Goal: Task Accomplishment & Management: Use online tool/utility

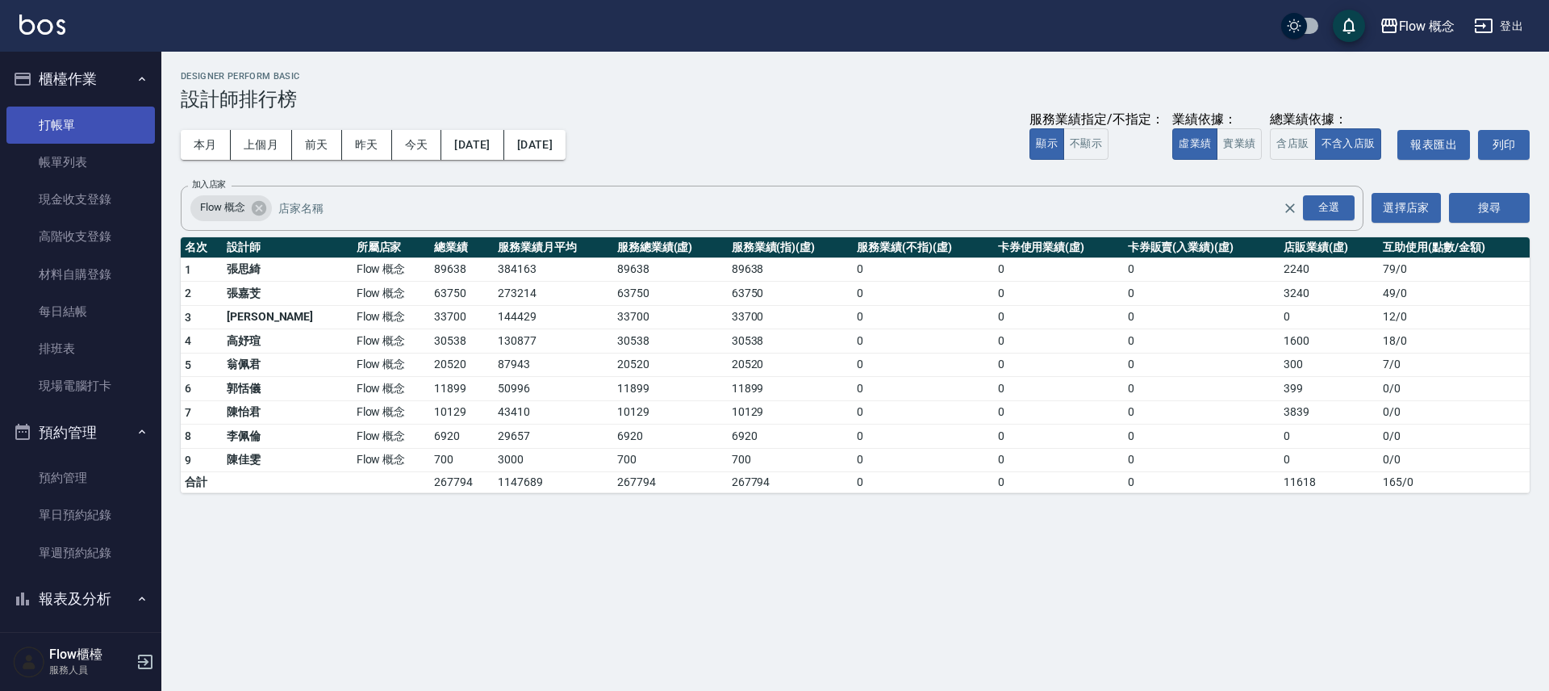
click at [115, 138] on link "打帳單" at bounding box center [80, 125] width 148 height 37
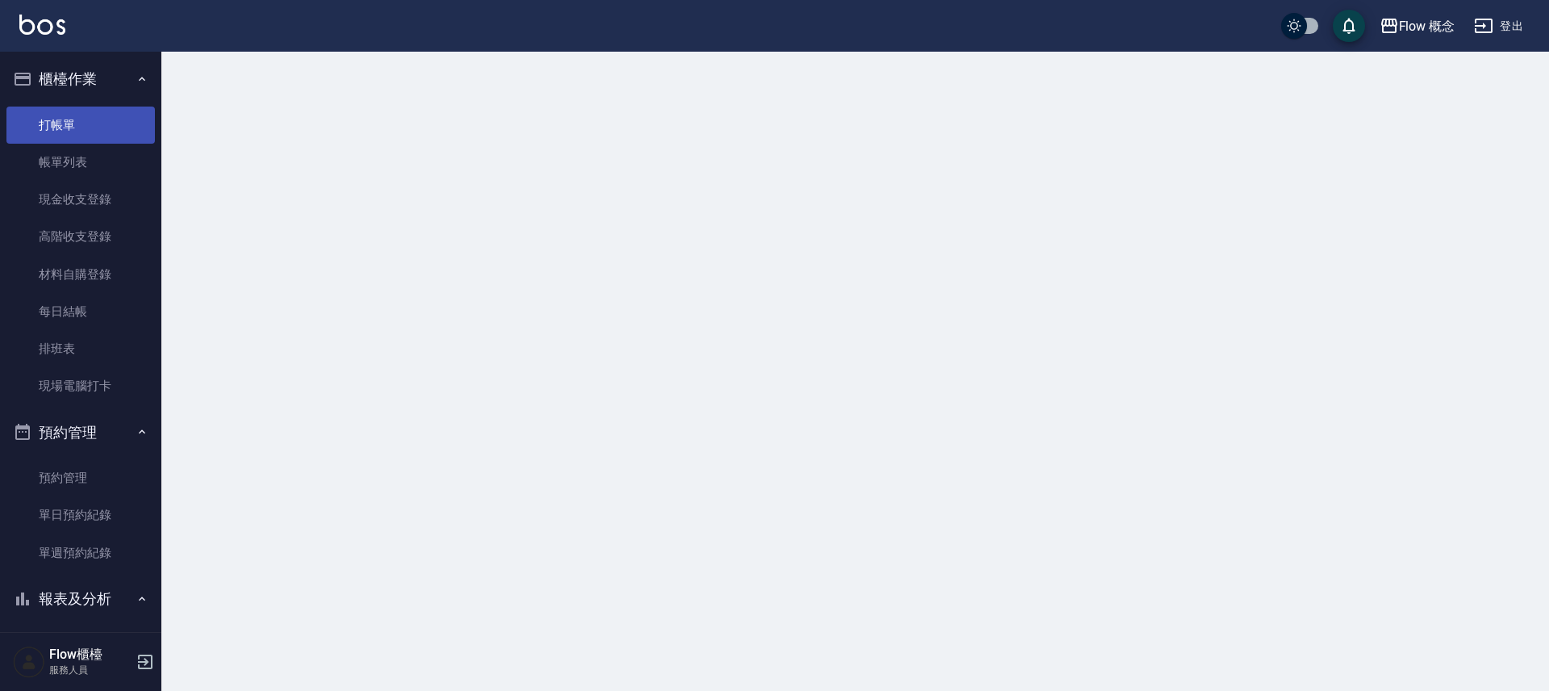
click at [115, 138] on link "打帳單" at bounding box center [80, 125] width 148 height 37
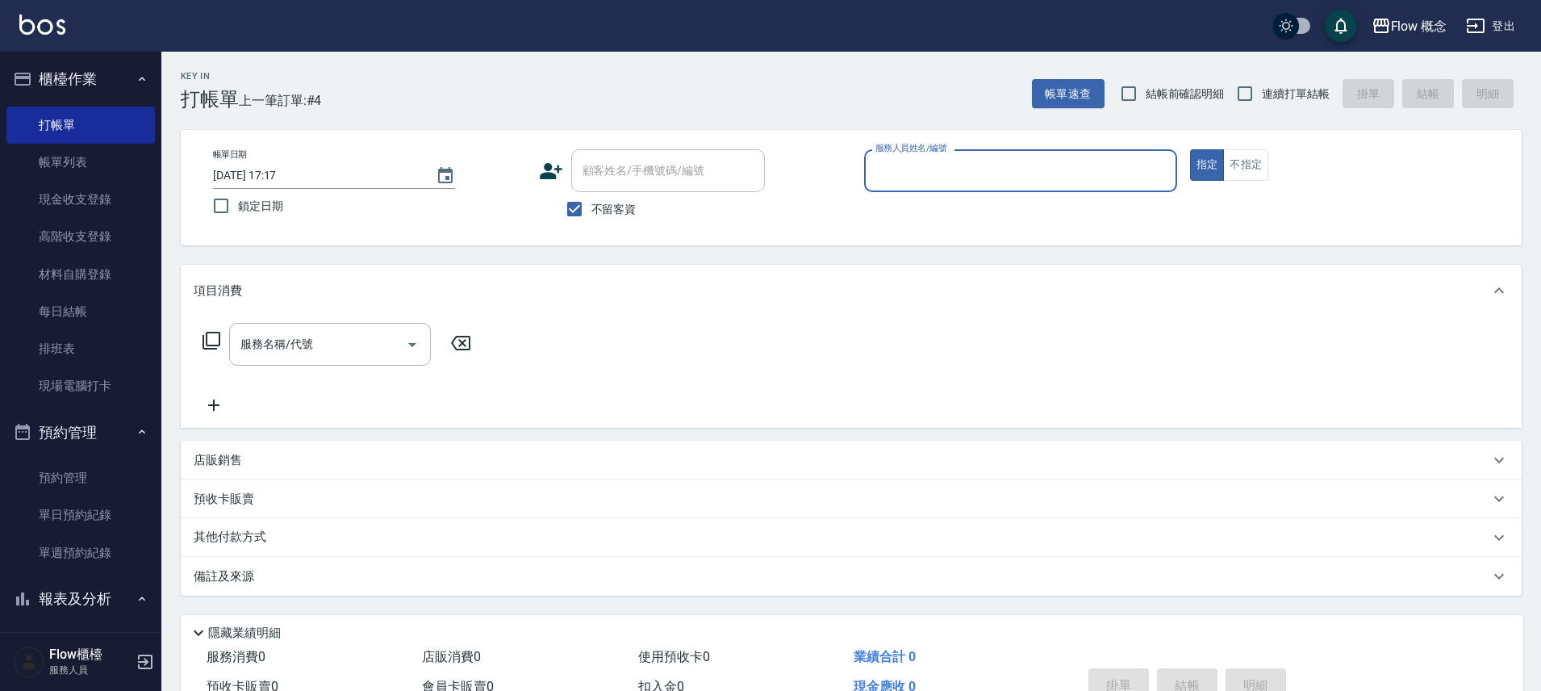
click at [999, 159] on input "服務人員姓名/編號" at bounding box center [1020, 171] width 299 height 28
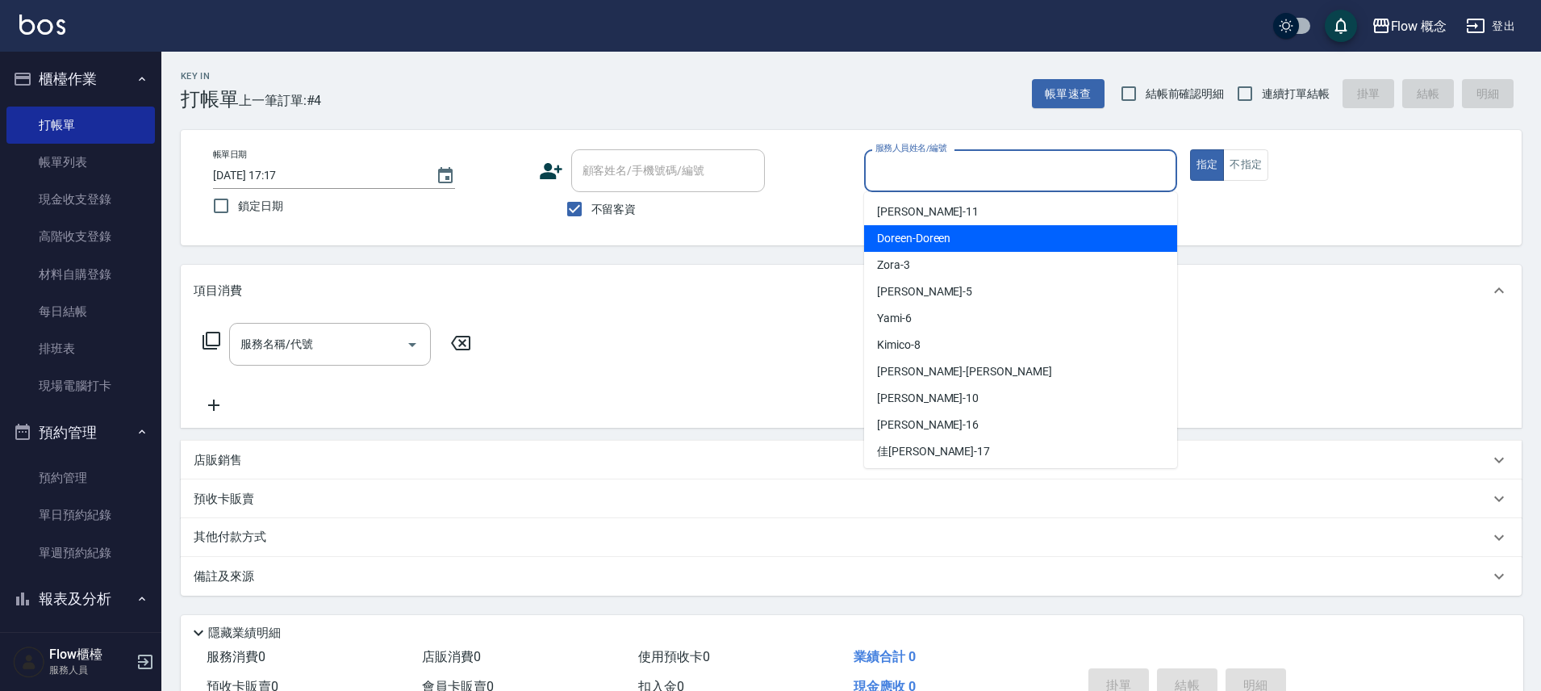
click at [932, 244] on span "Doreen -Doreen" at bounding box center [913, 238] width 73 height 17
drag, startPoint x: 932, startPoint y: 244, endPoint x: 944, endPoint y: 260, distance: 19.5
click at [941, 253] on div "Key In 打帳單 上一筆訂單:#4 帳單速查 結帳前確認明細 連續打單結帳 掛單 結帳 明細 帳單日期 [DATE] 17:17 鎖定日期 顧客姓名/手機…" at bounding box center [851, 411] width 1380 height 719
type input "Doreen-Doreen"
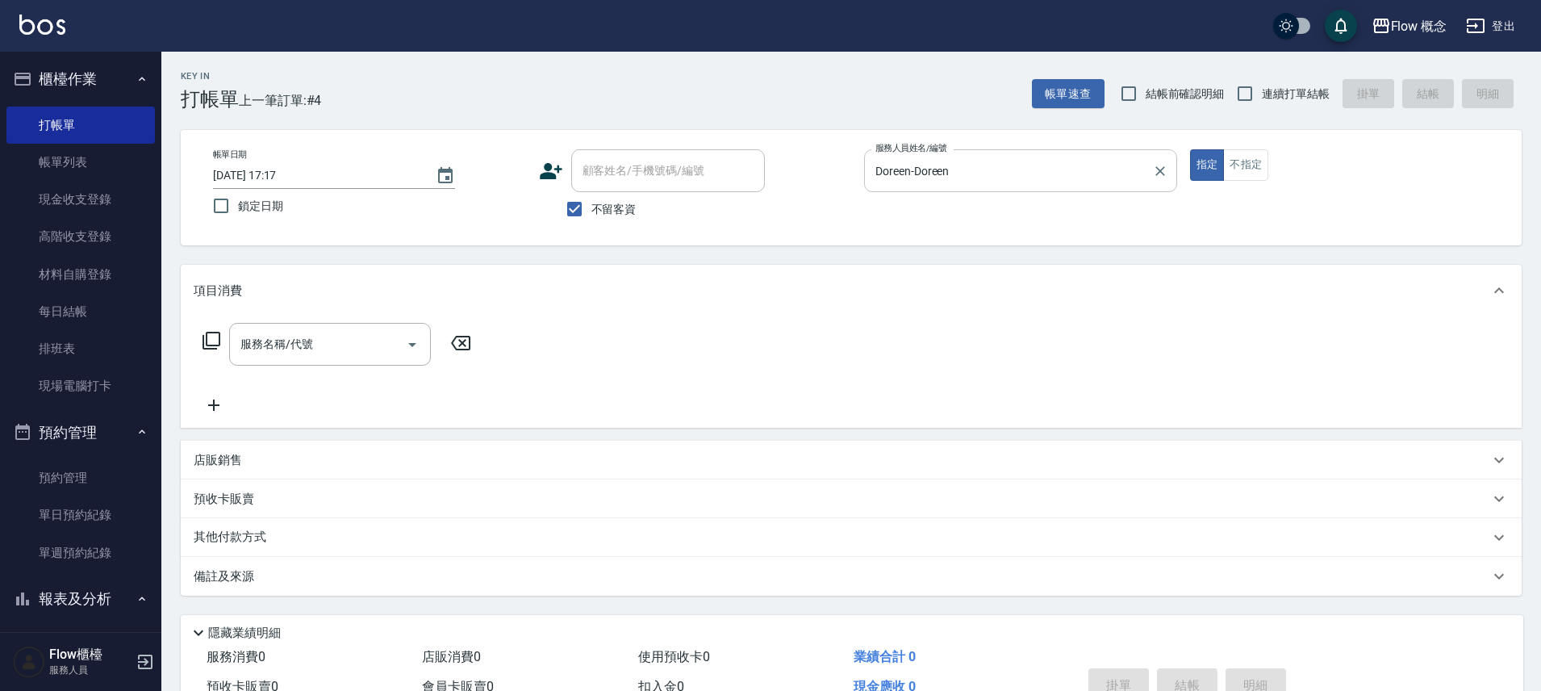
click at [920, 168] on input "Doreen-Doreen" at bounding box center [1008, 171] width 274 height 28
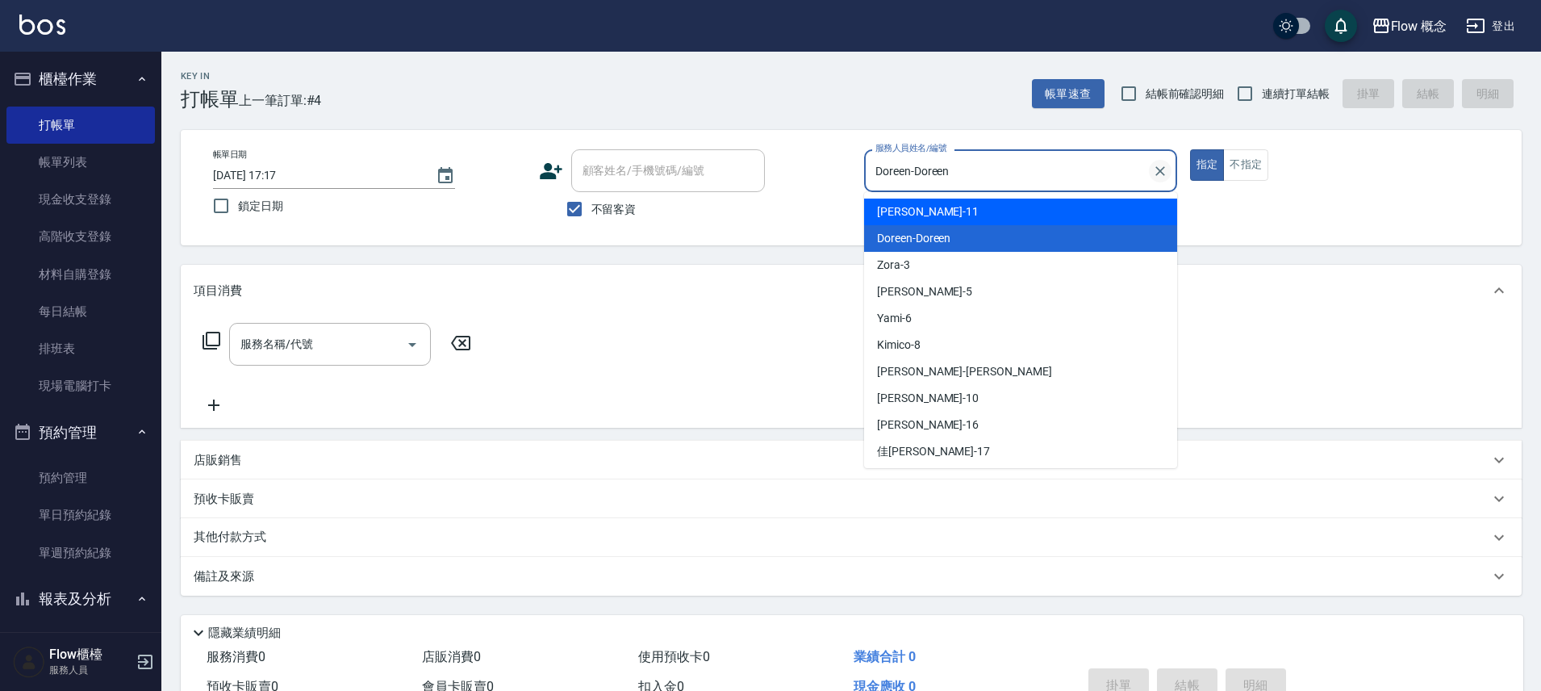
click at [1156, 165] on icon "Clear" at bounding box center [1160, 171] width 16 height 16
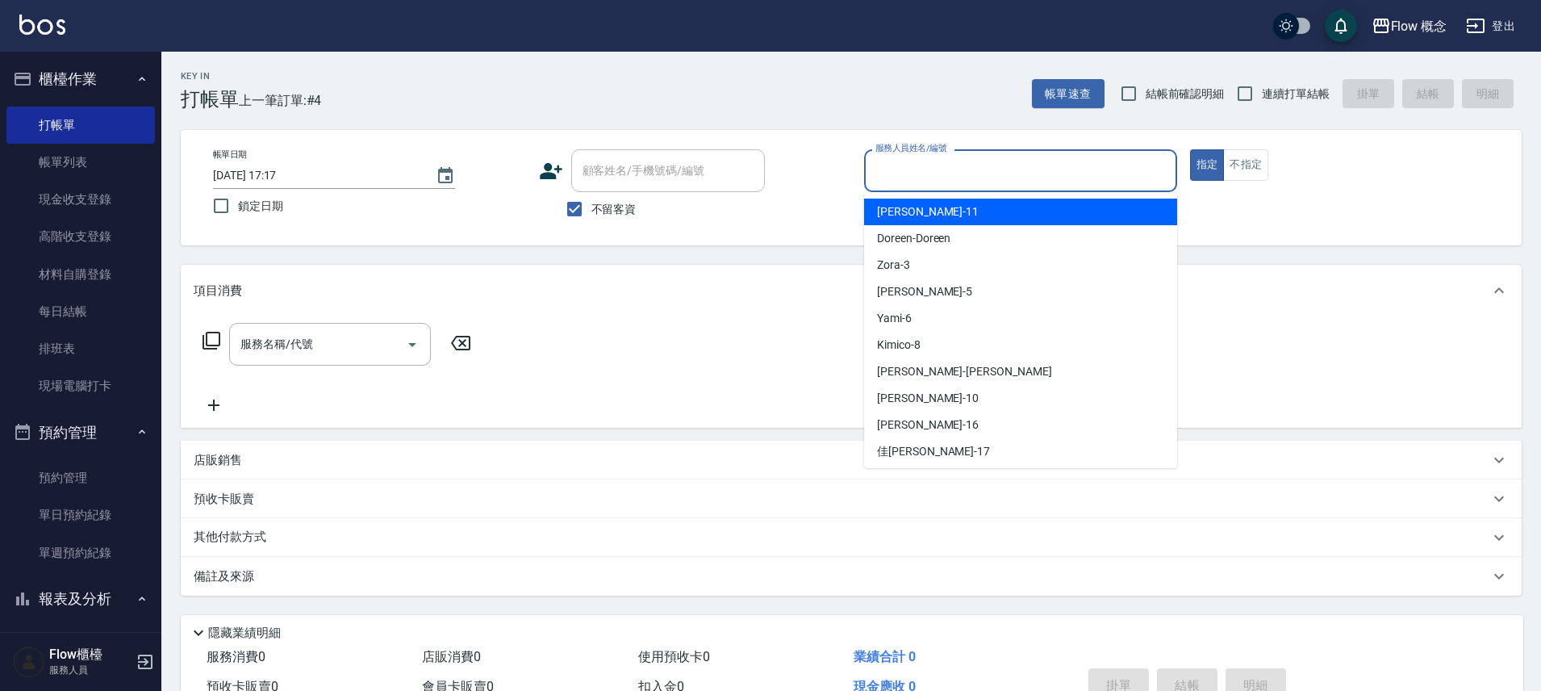
click at [1027, 155] on div "服務人員姓名/編號" at bounding box center [1020, 170] width 313 height 43
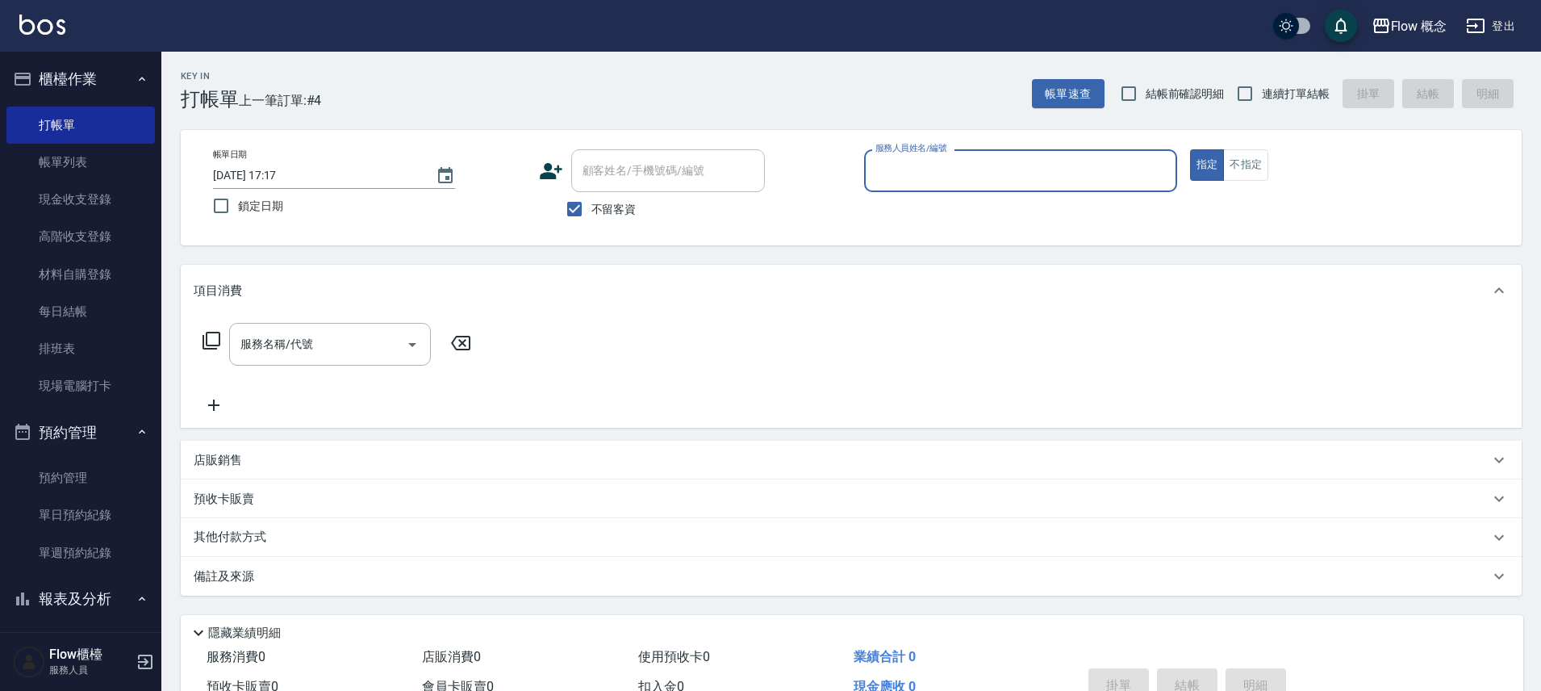
click at [966, 176] on input "服務人員姓名/編號" at bounding box center [1020, 171] width 299 height 28
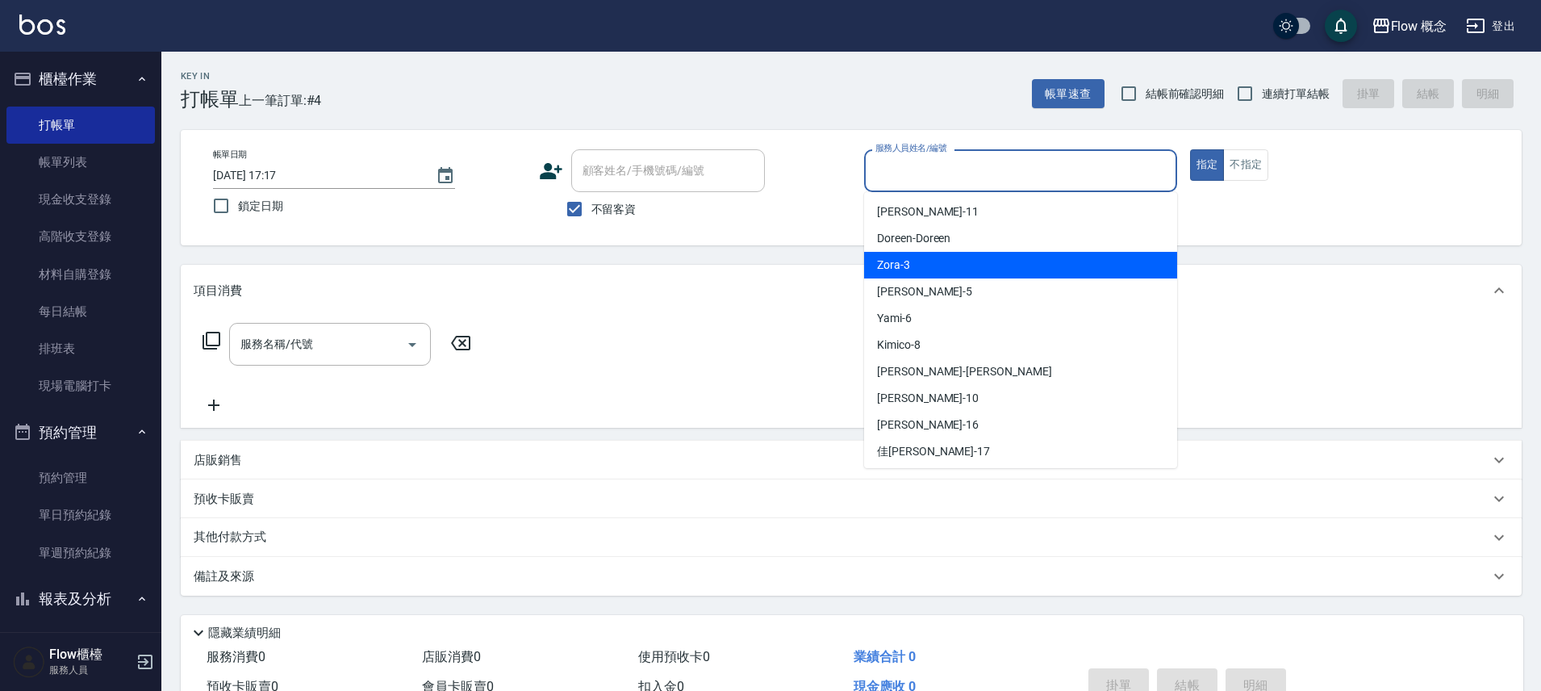
click at [942, 261] on div "Zora -3" at bounding box center [1020, 265] width 313 height 27
type input "Zora-3"
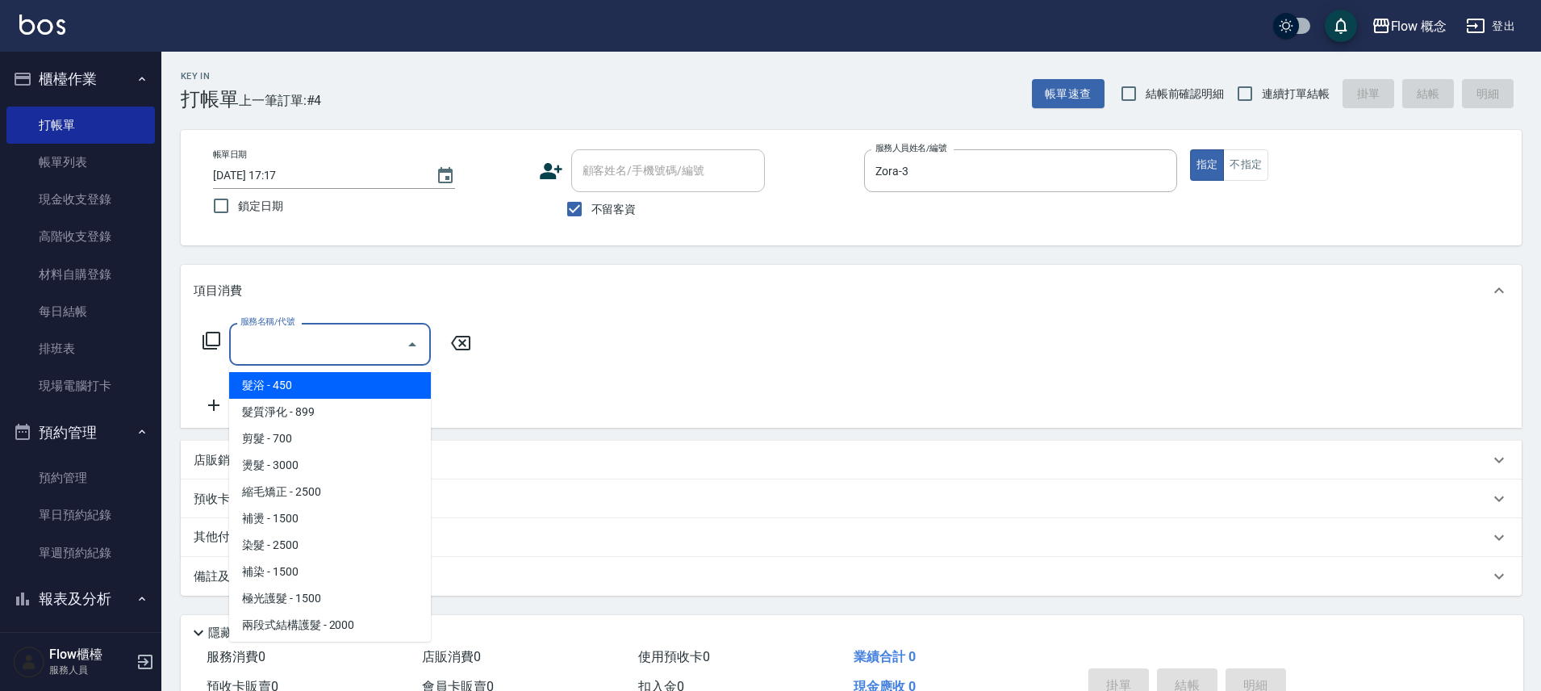
click at [370, 351] on input "服務名稱/代號" at bounding box center [317, 344] width 163 height 28
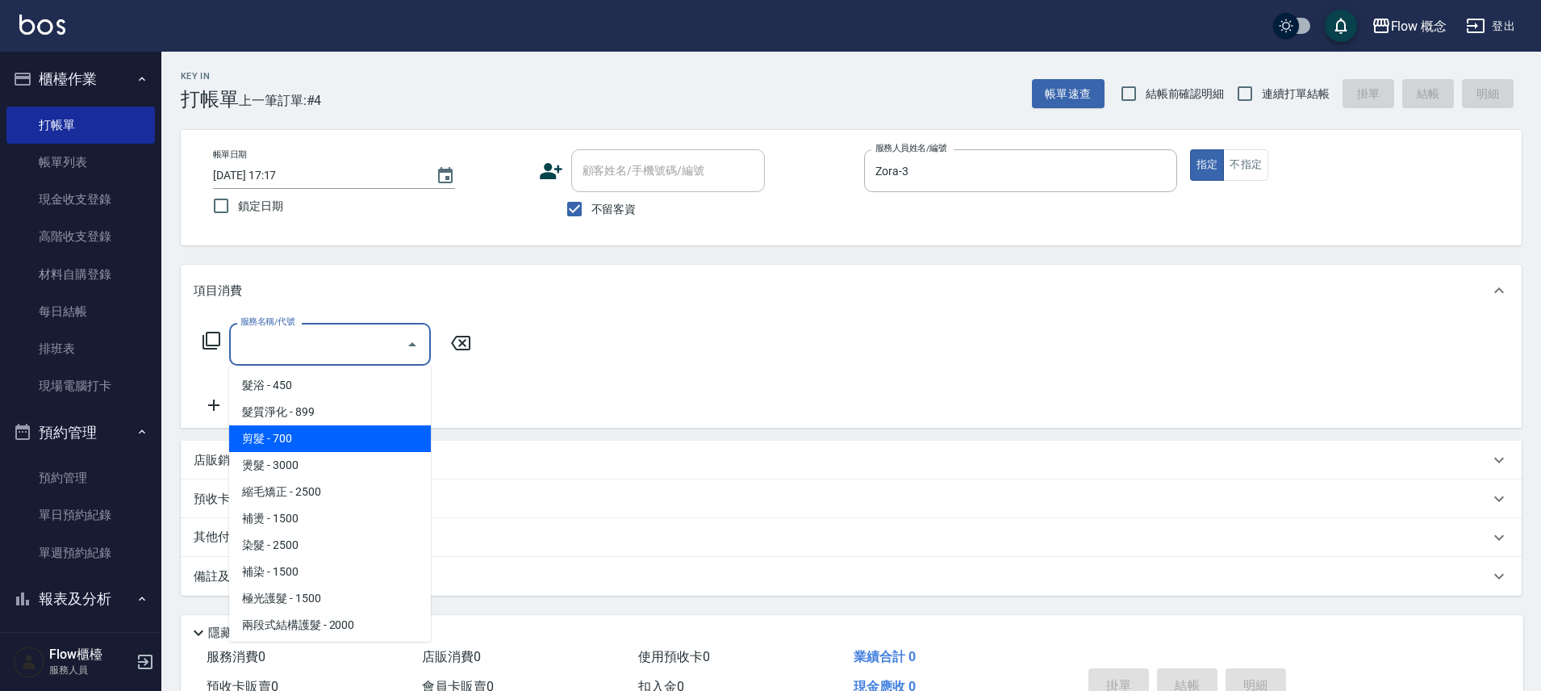
click at [322, 437] on span "剪髮 - 700" at bounding box center [330, 438] width 202 height 27
type input "剪髮(201)"
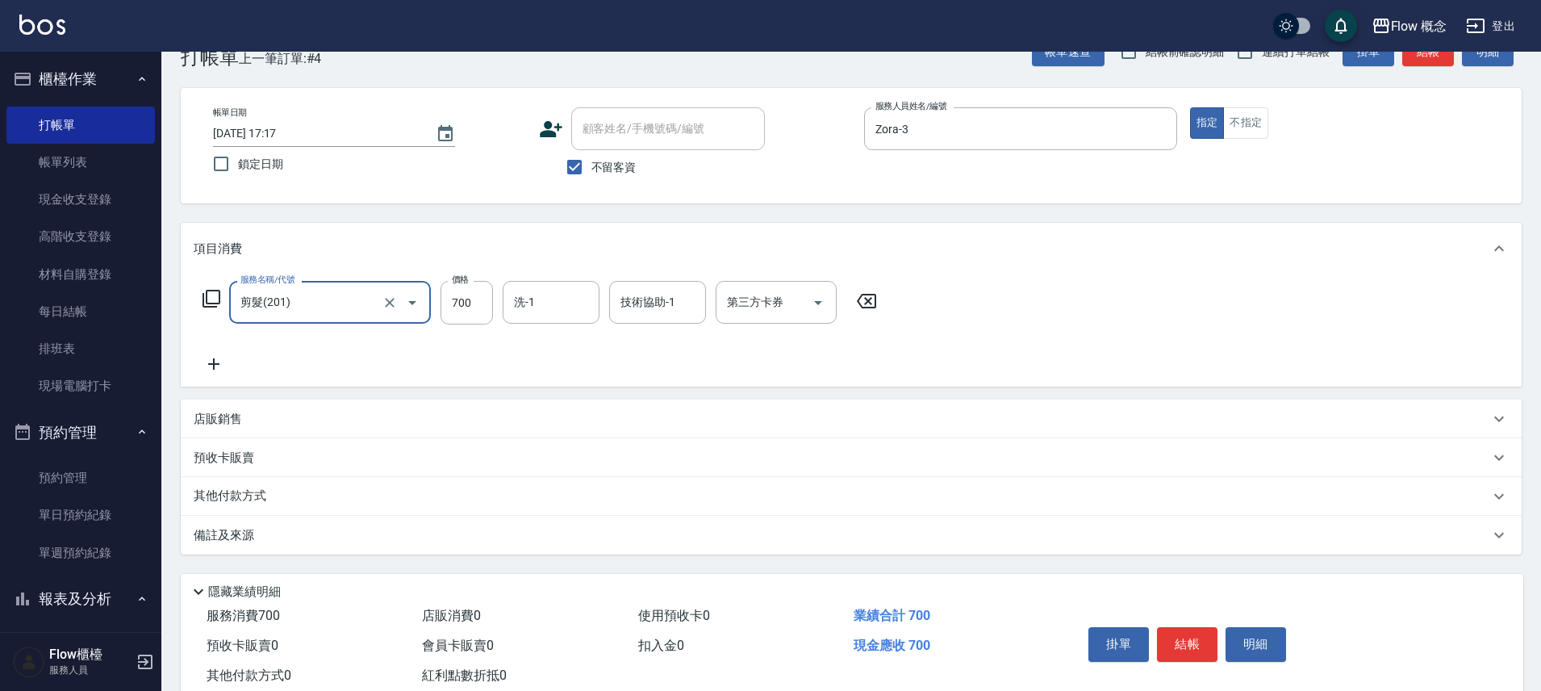
scroll to position [88, 0]
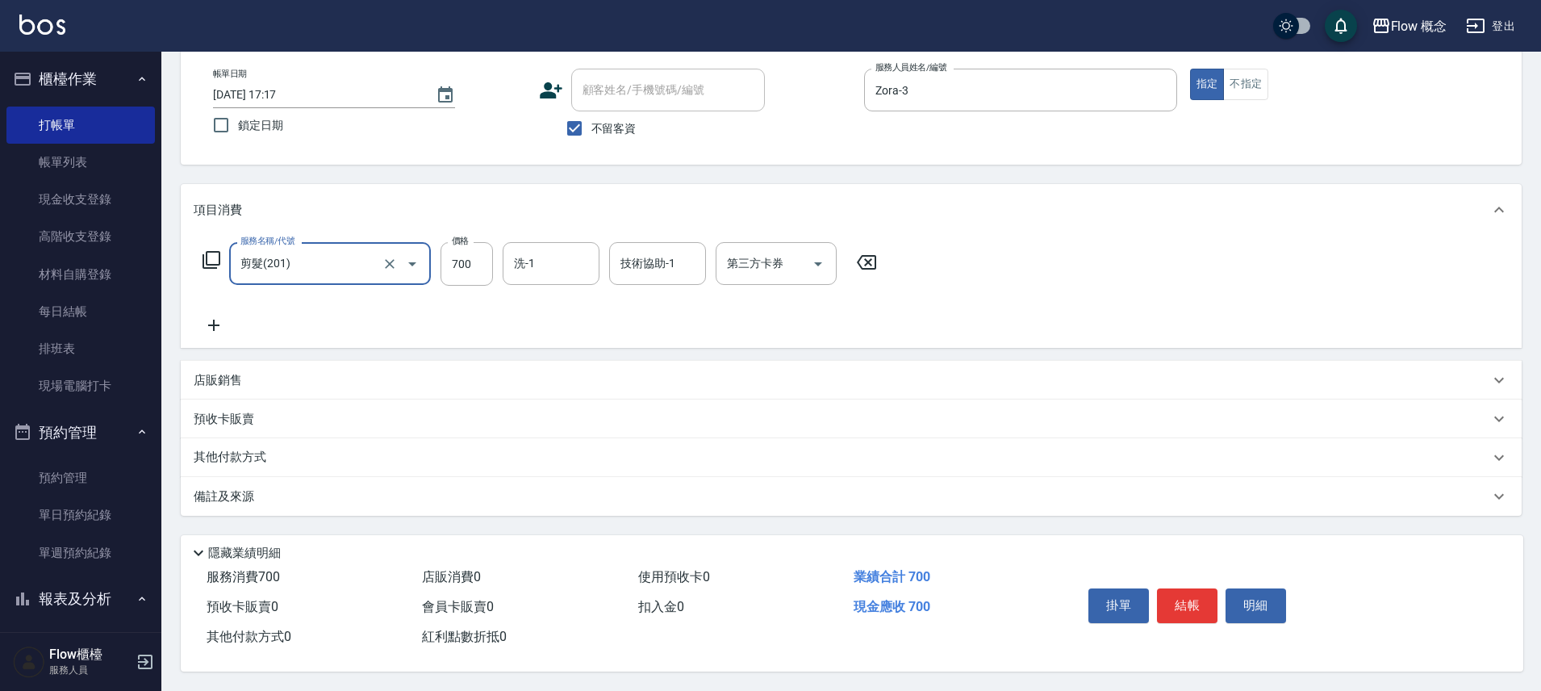
click at [1208, 582] on div "掛單 結帳 明細" at bounding box center [1187, 607] width 211 height 51
click at [1206, 588] on button "結帳" at bounding box center [1187, 605] width 61 height 34
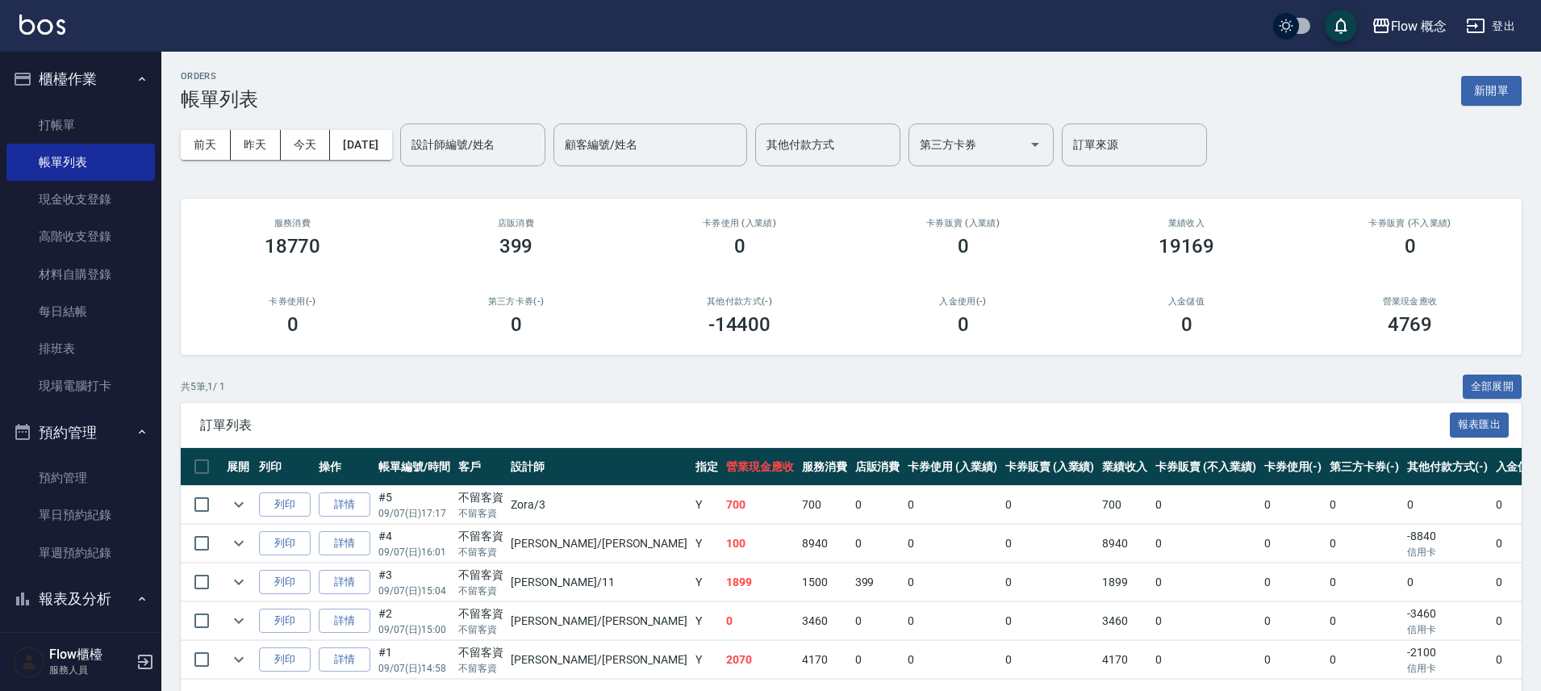
scroll to position [364, 0]
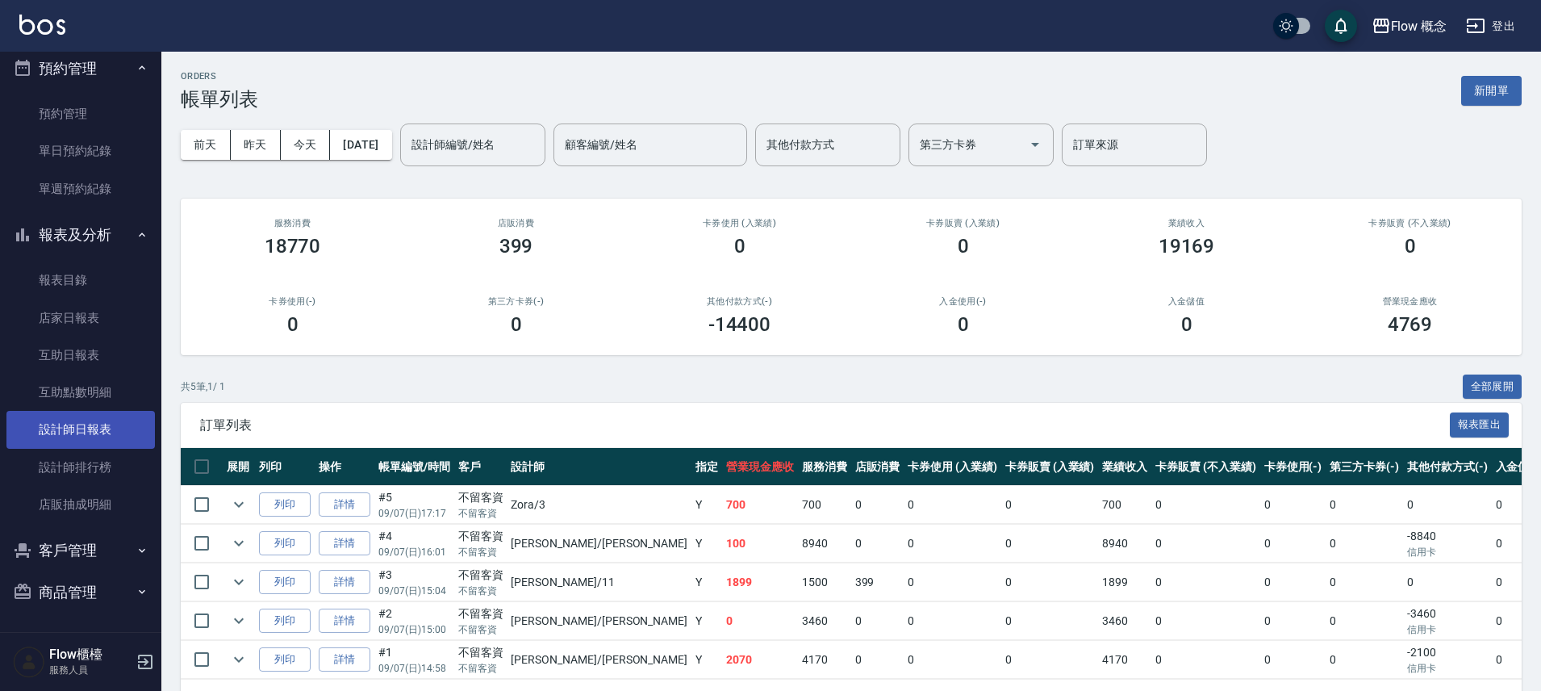
click at [103, 436] on link "設計師日報表" at bounding box center [80, 429] width 148 height 37
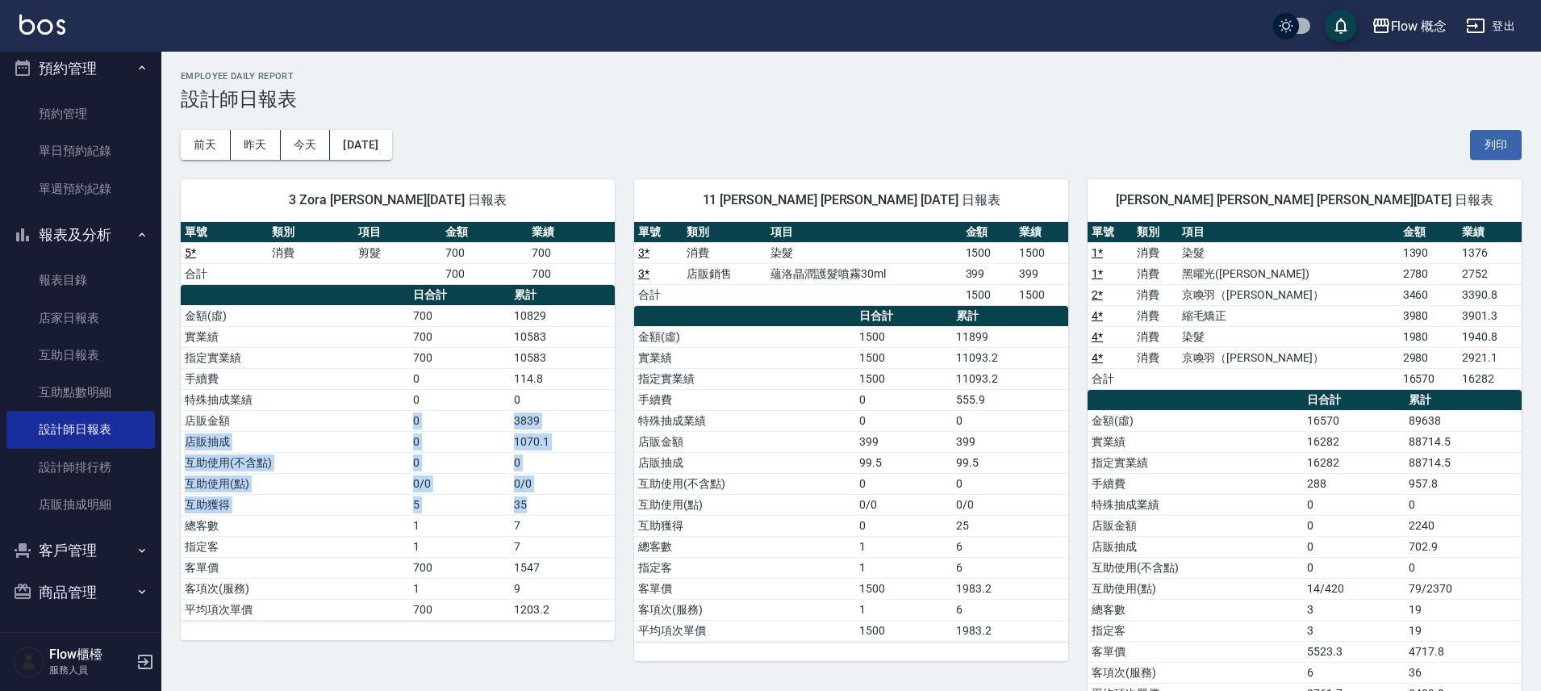
drag, startPoint x: 538, startPoint y: 496, endPoint x: 330, endPoint y: 430, distance: 218.4
click at [330, 430] on tbody "金額(虛) 700 10829 實業績 700 10583 指定實業績 700 10583 手續費 0 114.8 特殊抽成業績 0 0 店販金額 0 383…" at bounding box center [398, 462] width 434 height 315
click at [381, 411] on td "店販金額" at bounding box center [295, 420] width 228 height 21
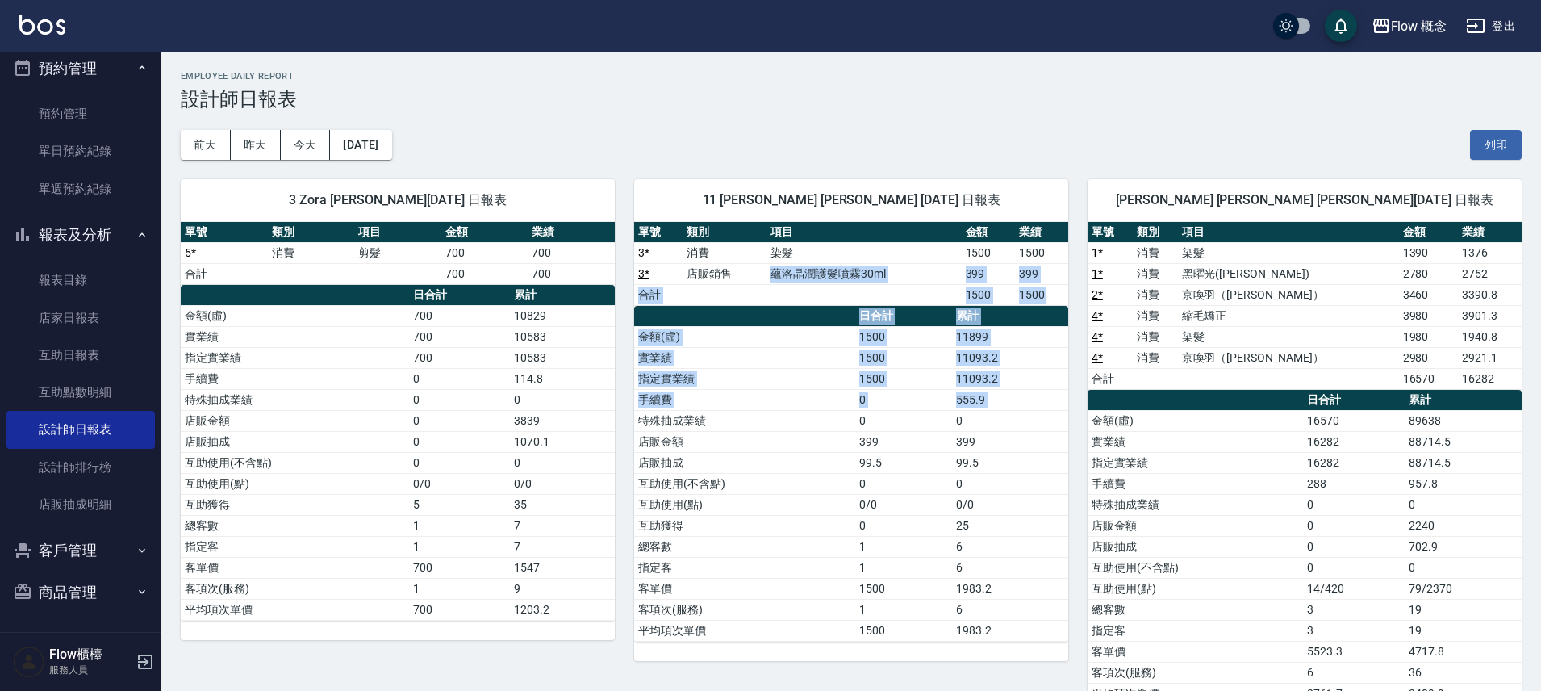
drag, startPoint x: 744, startPoint y: 282, endPoint x: 801, endPoint y: 410, distance: 140.5
click at [801, 410] on div "單號 類別 項目 金額 業績 3 * 消費 染髮 1500 1500 3 * 店販銷售 蘊洛晶潤護髮噴霧30ml 399 399 合計 1500 1500 日…" at bounding box center [851, 432] width 434 height 420
click at [810, 399] on td "手續費" at bounding box center [744, 399] width 221 height 21
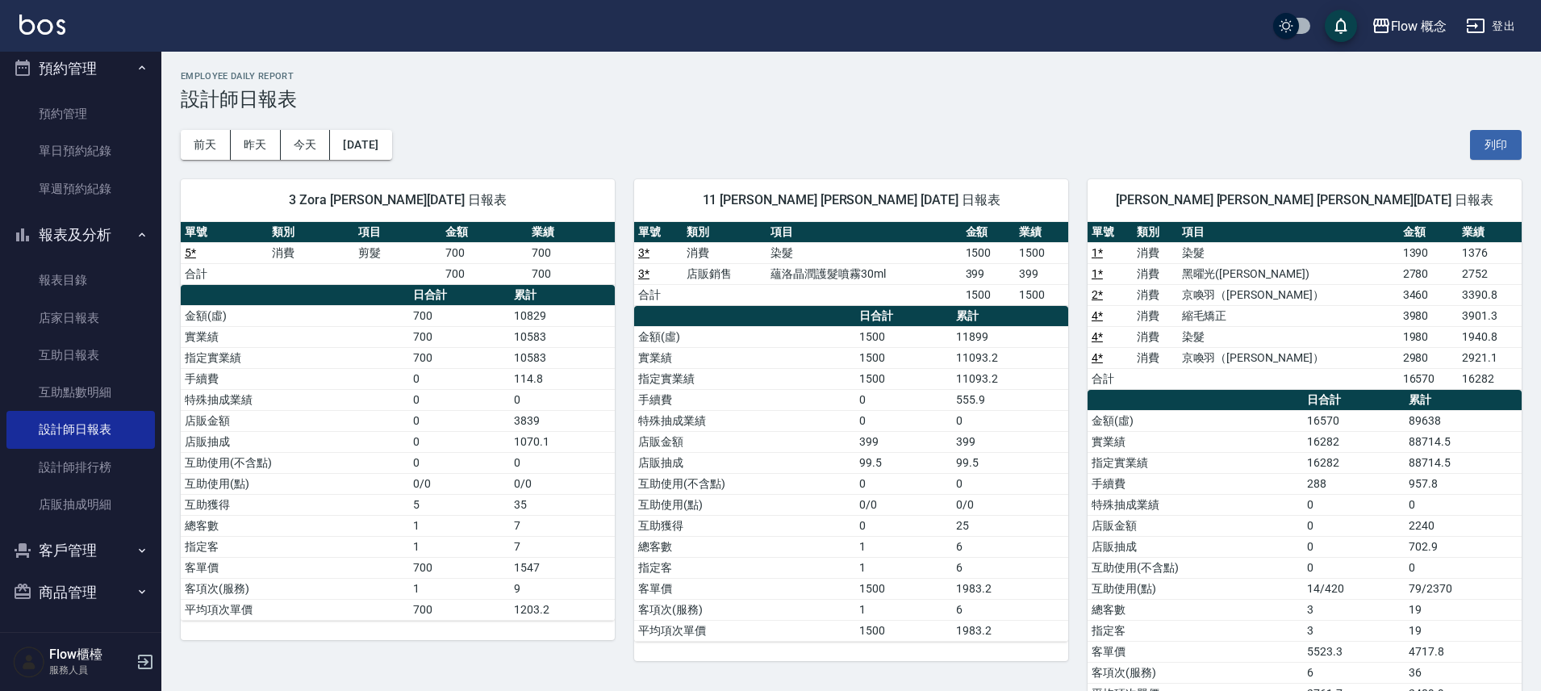
click at [665, 356] on td "實業績" at bounding box center [744, 357] width 221 height 21
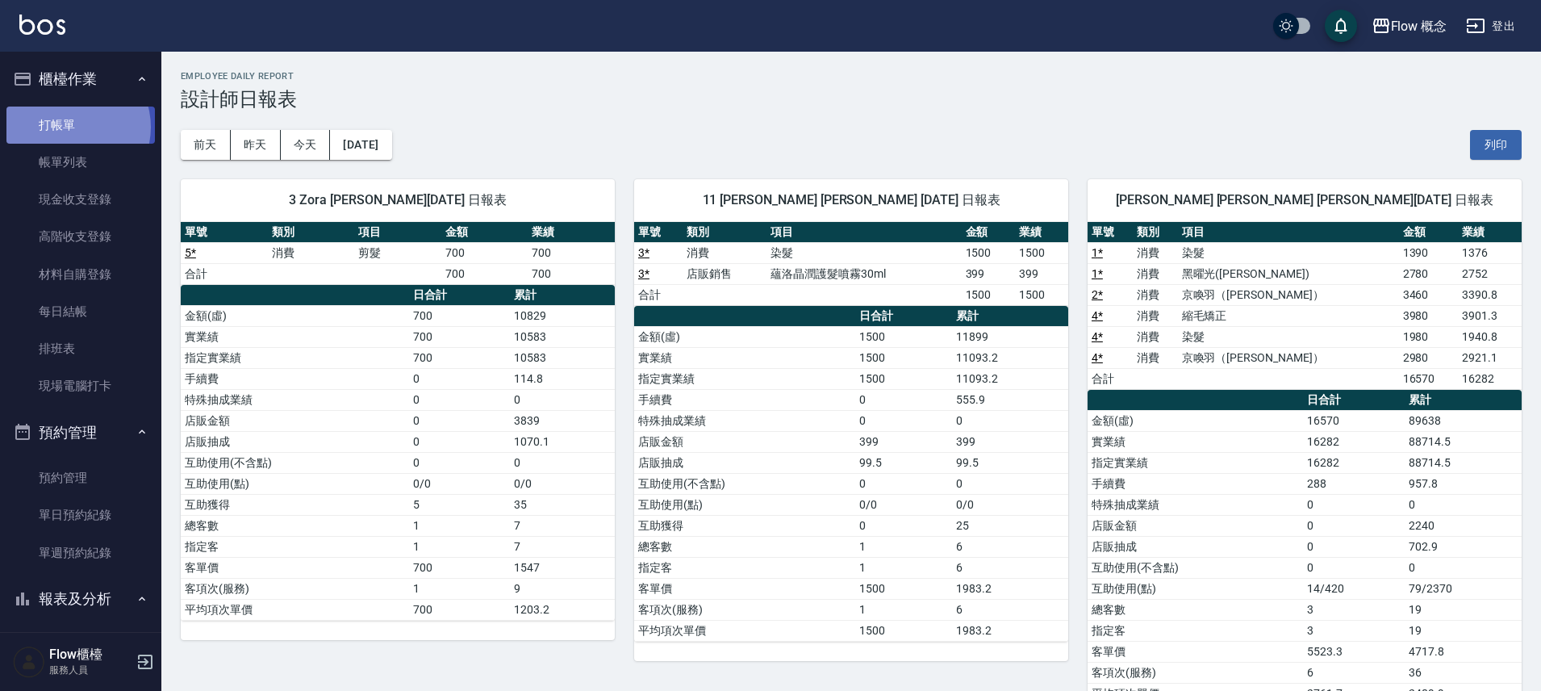
click at [70, 127] on link "打帳單" at bounding box center [80, 125] width 148 height 37
